Goal: Task Accomplishment & Management: Manage account settings

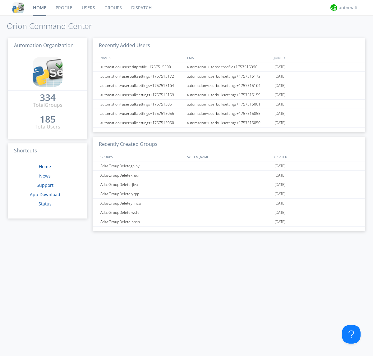
click at [88, 8] on link "Users" at bounding box center [88, 8] width 23 height 16
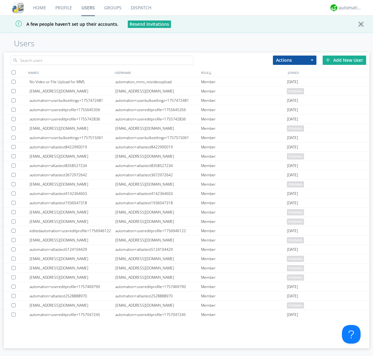
click at [344, 60] on div "Add New User" at bounding box center [345, 60] width 44 height 9
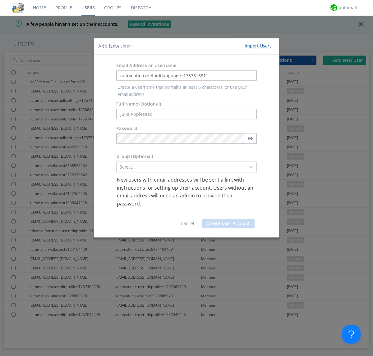
type input "automation+defaultlanguage+1757515811"
click at [228, 219] on button "Create User Account" at bounding box center [228, 223] width 53 height 9
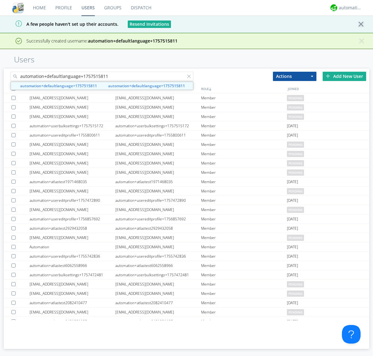
type input "automation+defaultlanguage+1757515811"
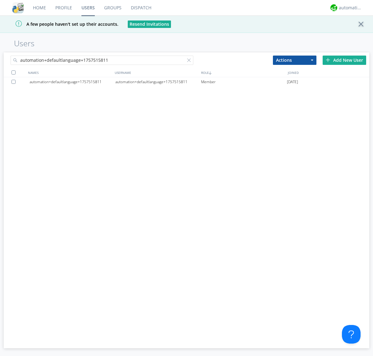
click at [158, 82] on div "automation+defaultlanguage+1757515811" at bounding box center [158, 81] width 86 height 9
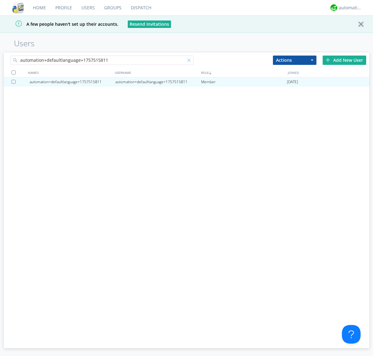
click at [187, 61] on div at bounding box center [190, 61] width 6 height 6
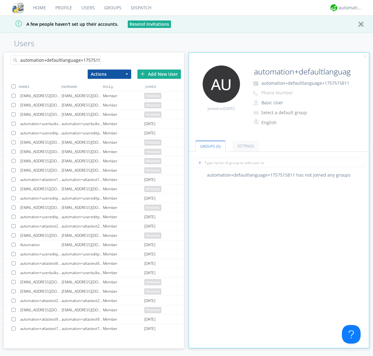
scroll to position [0, 7]
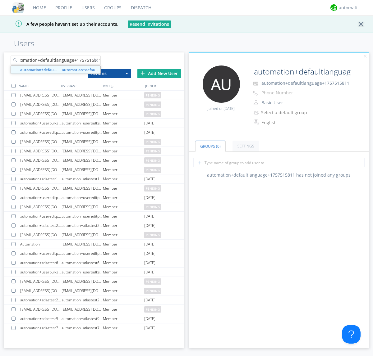
type input "automation+defaultlanguage+1757515811"
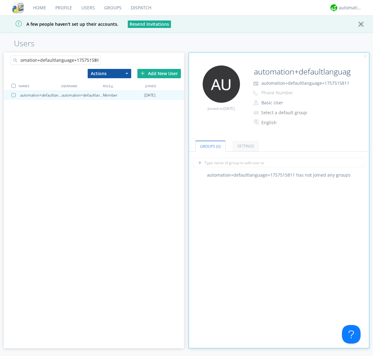
click at [15, 95] on div at bounding box center [14, 95] width 6 height 4
click at [109, 73] on button "Actions" at bounding box center [110, 73] width 44 height 9
click at [109, 92] on link "Delete User" at bounding box center [109, 92] width 43 height 8
